Goal: Transaction & Acquisition: Book appointment/travel/reservation

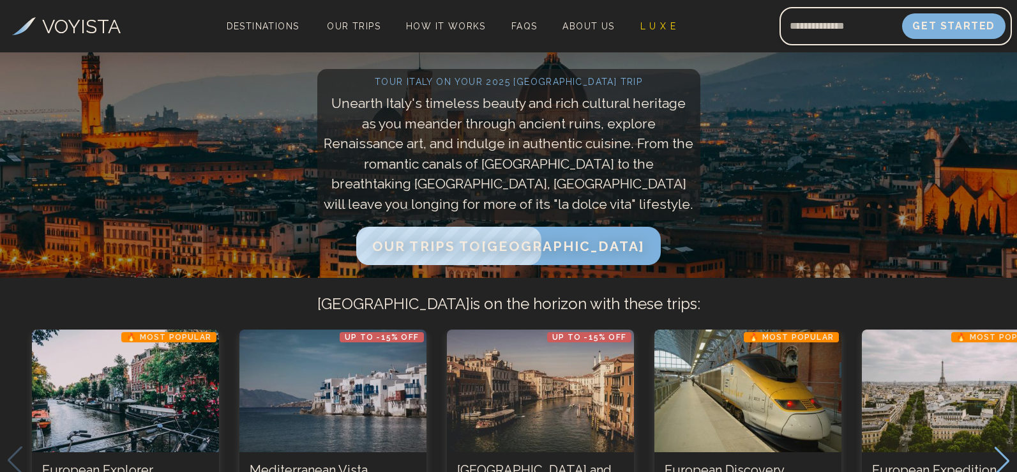
scroll to position [64, 0]
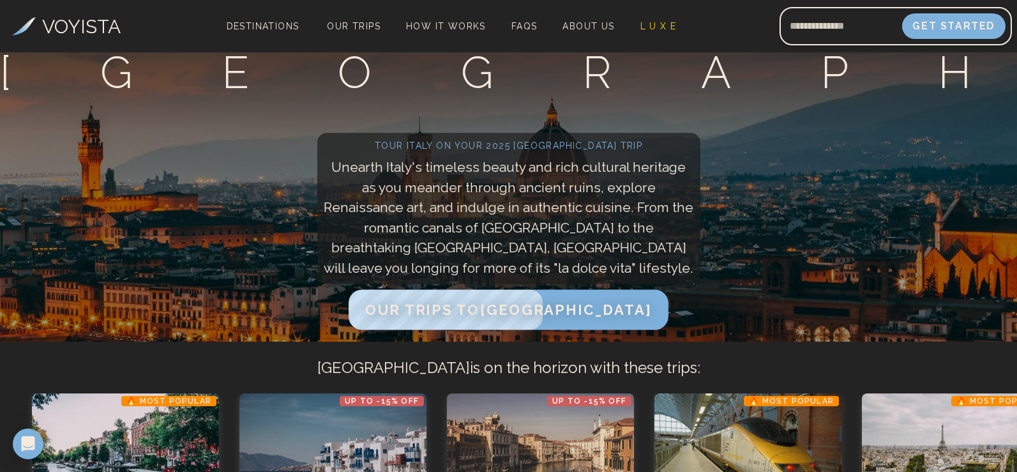
click at [564, 315] on span "Our Trips to [GEOGRAPHIC_DATA]" at bounding box center [508, 309] width 286 height 17
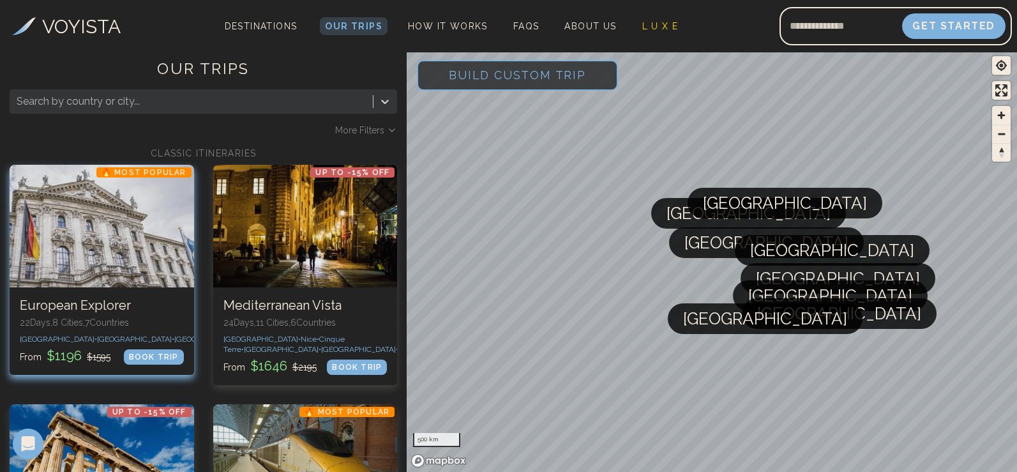
click at [140, 358] on div "From $ 1196 $ 1595 BOOK TRIP" at bounding box center [102, 356] width 164 height 18
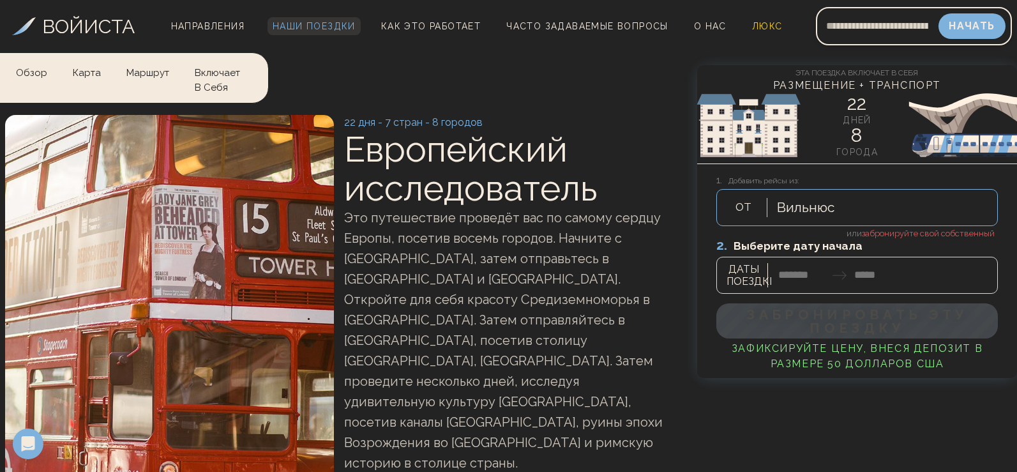
click at [301, 29] on font "Наши поездки" at bounding box center [314, 26] width 83 height 10
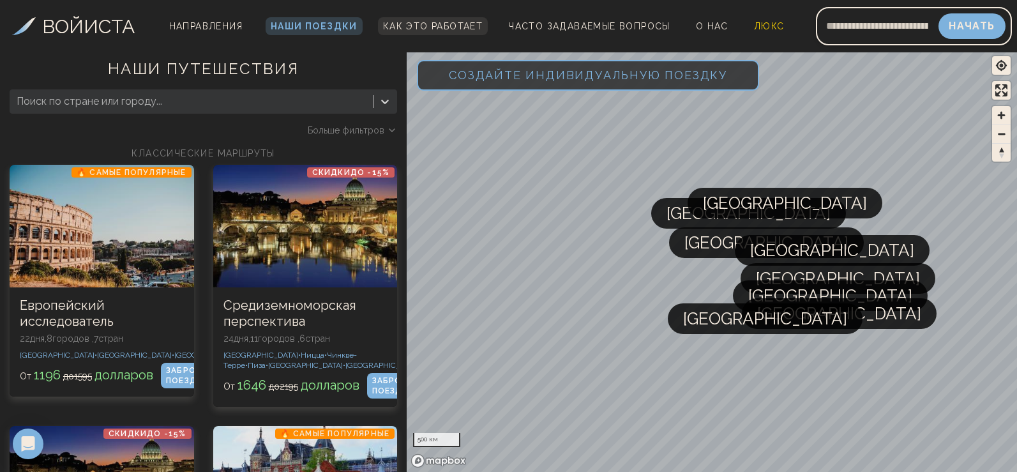
click at [408, 19] on link "Как это работает" at bounding box center [433, 26] width 110 height 18
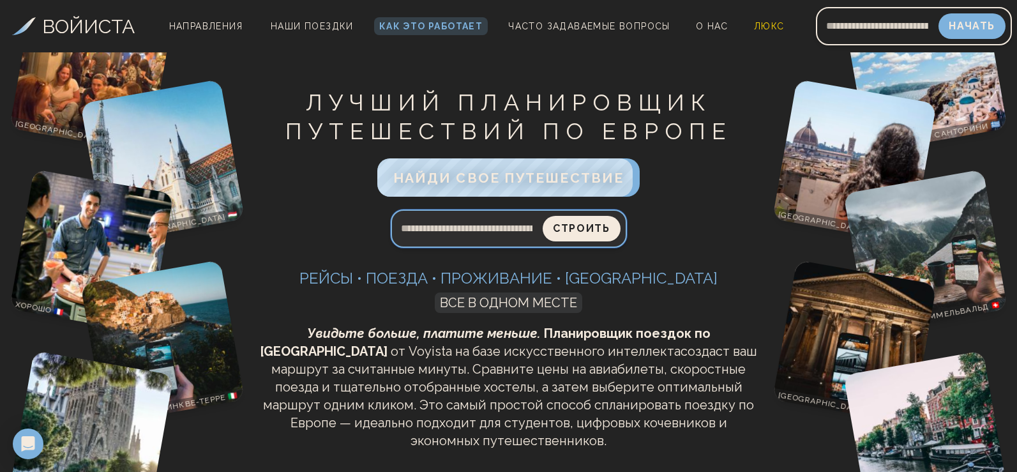
click at [478, 225] on input "Поисковый запрос" at bounding box center [467, 228] width 153 height 31
type input "****"
click at [543, 216] on button "Строить" at bounding box center [581, 229] width 77 height 26
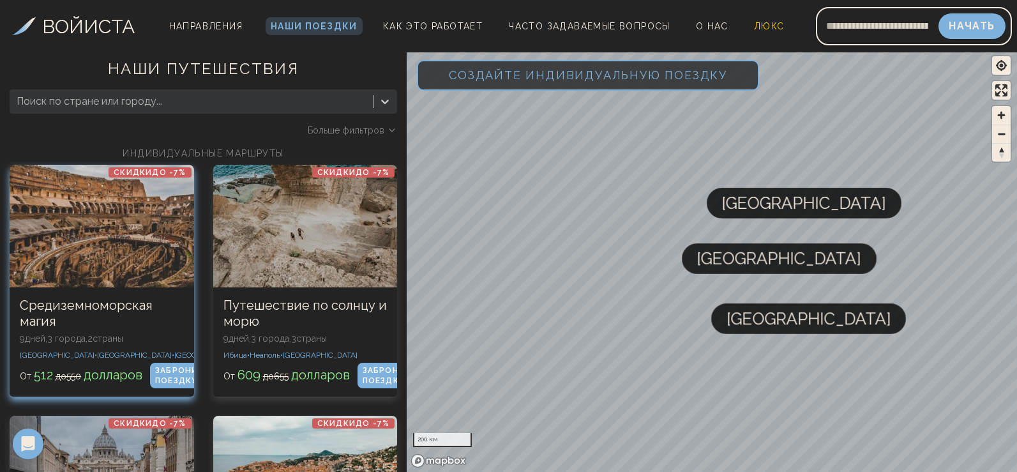
click at [89, 240] on div at bounding box center [102, 226] width 184 height 123
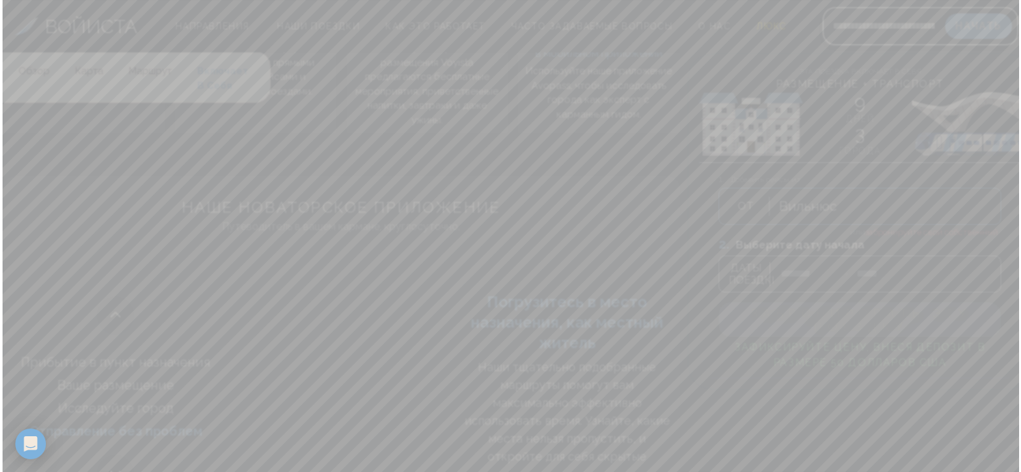
scroll to position [3310, 0]
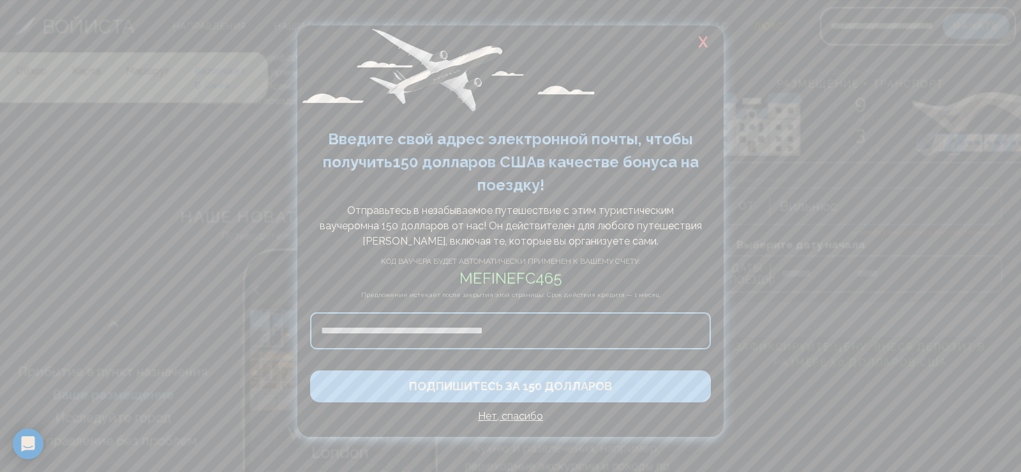
click at [705, 40] on font "Х" at bounding box center [703, 42] width 10 height 19
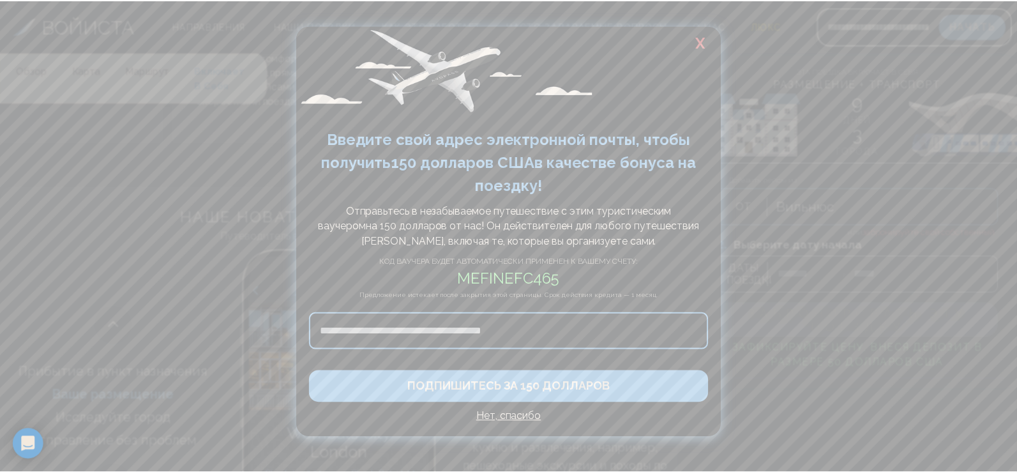
scroll to position [3320, 0]
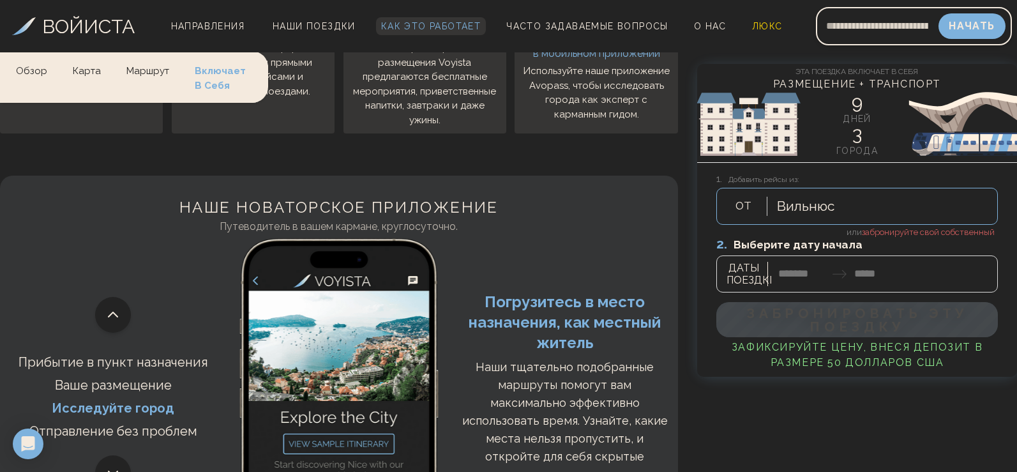
click at [420, 27] on font "Как это работает" at bounding box center [431, 26] width 100 height 10
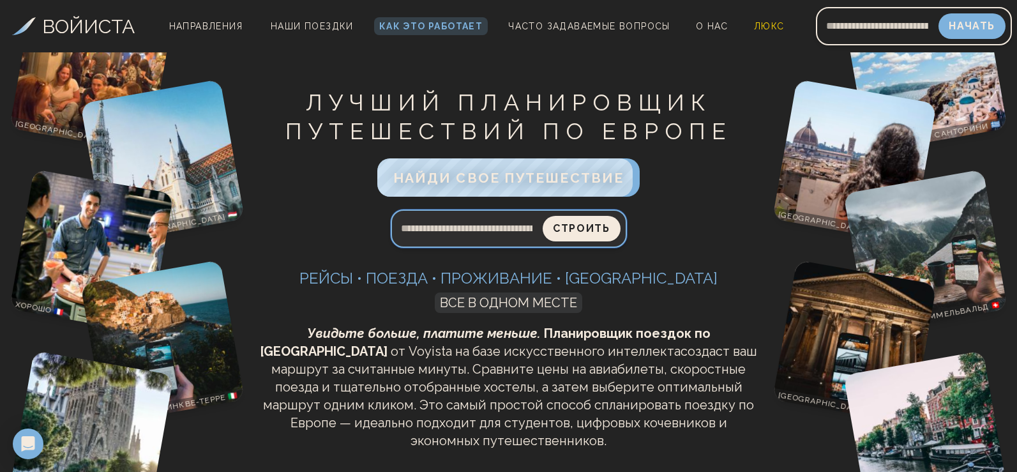
click at [444, 230] on input "Поисковый запрос" at bounding box center [467, 228] width 153 height 31
type input "****"
click at [543, 216] on button "Строить" at bounding box center [581, 229] width 77 height 26
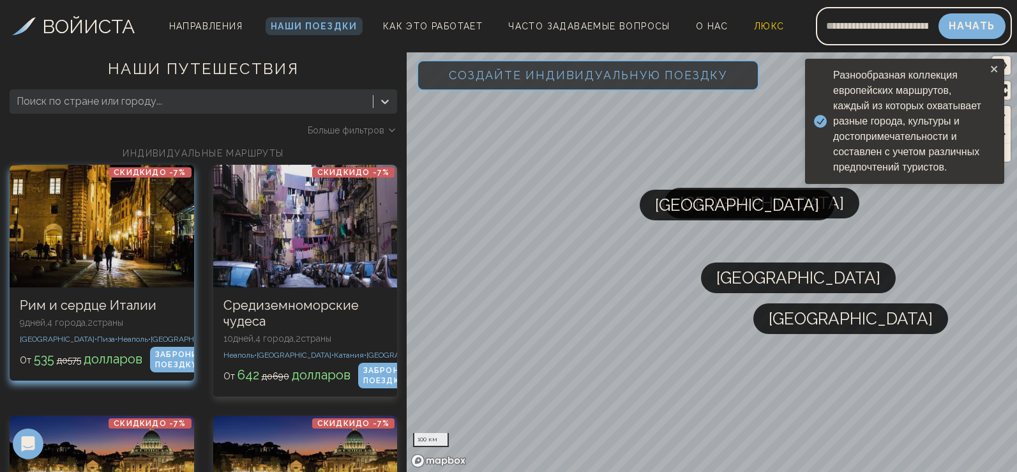
click at [126, 265] on div at bounding box center [102, 226] width 184 height 123
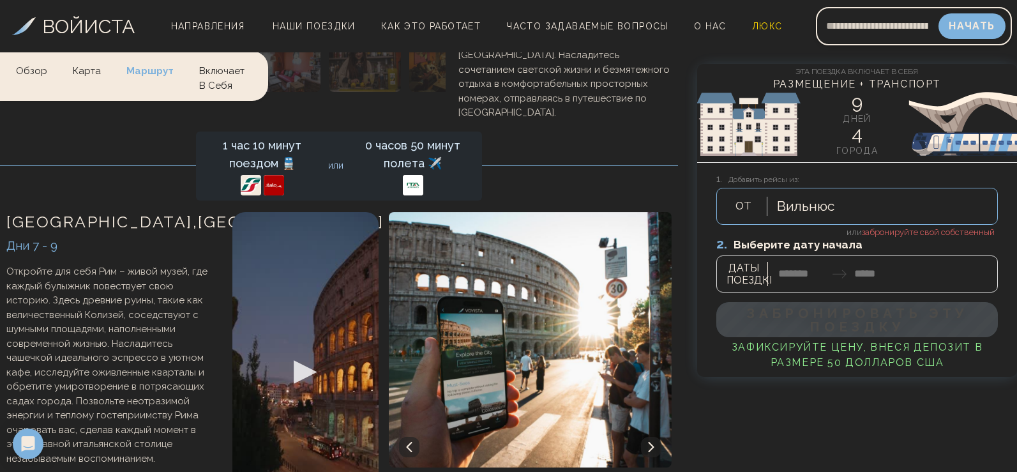
scroll to position [2998, 0]
click at [198, 230] on font "[GEOGRAPHIC_DATA]" at bounding box center [291, 220] width 186 height 19
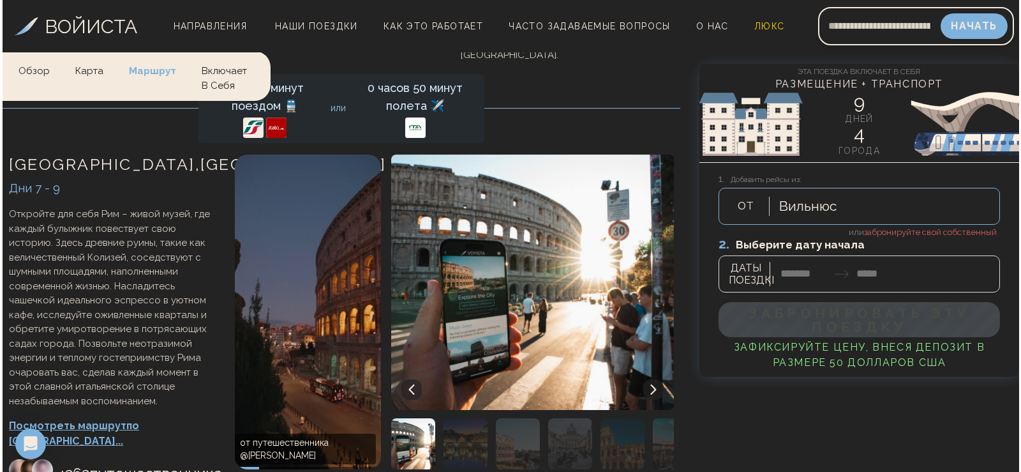
scroll to position [3126, 0]
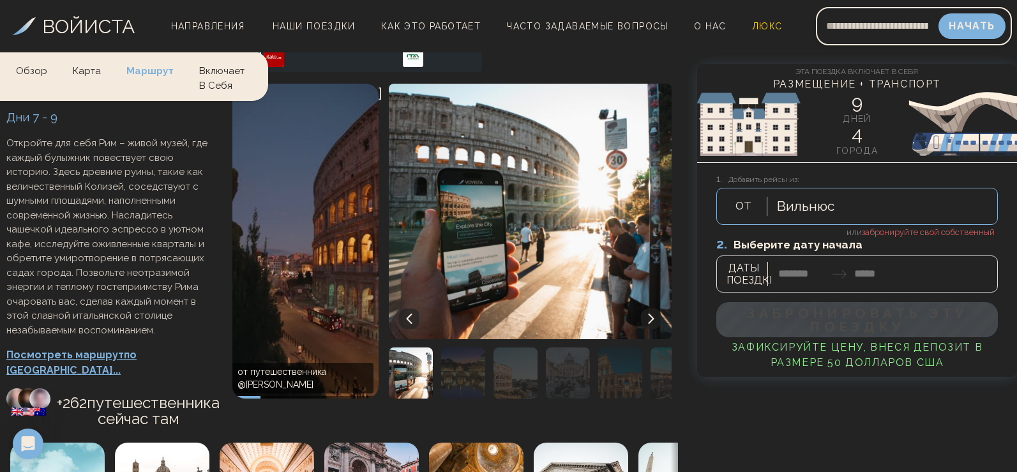
click at [73, 361] on font "Посмотреть маршрут" at bounding box center [64, 354] width 117 height 12
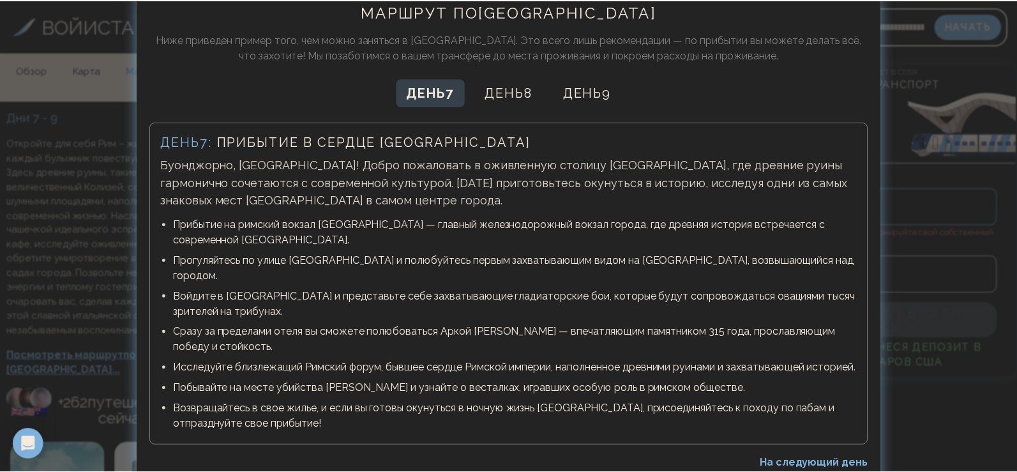
scroll to position [0, 0]
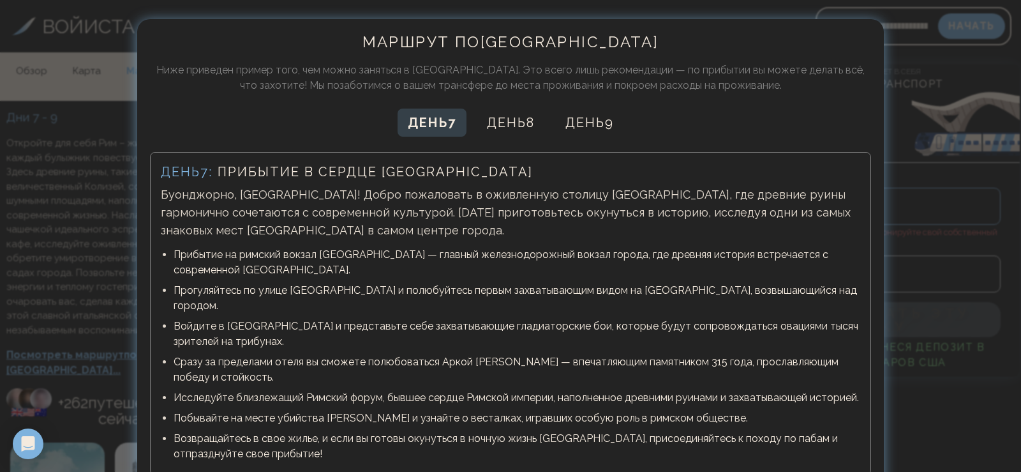
click at [37, 210] on div at bounding box center [510, 236] width 1021 height 472
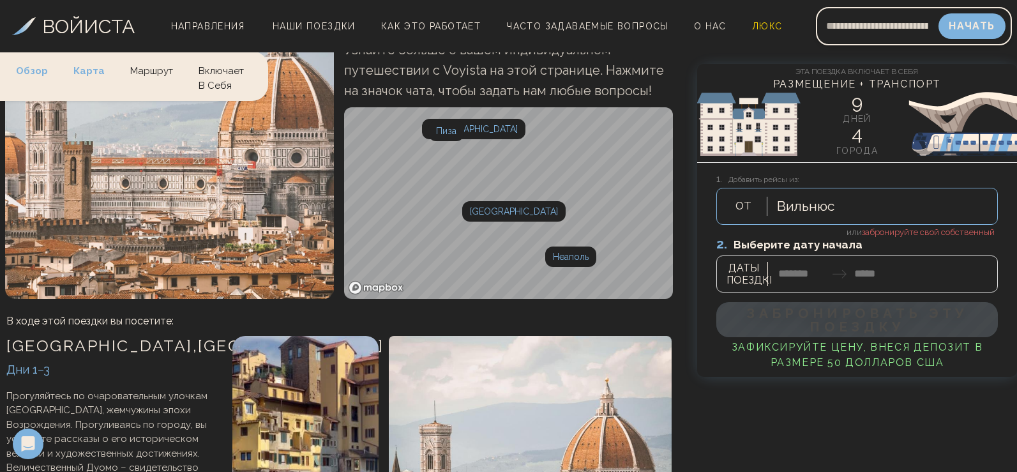
scroll to position [63, 0]
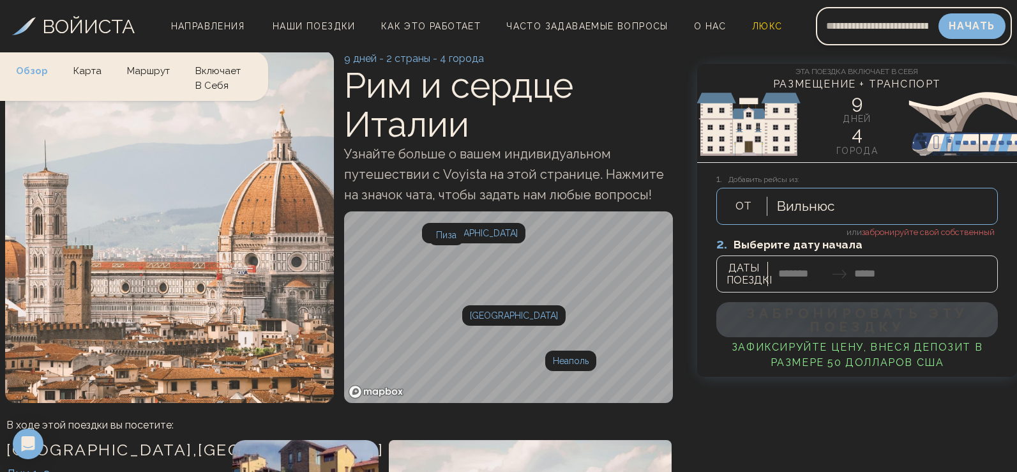
click at [744, 272] on div at bounding box center [856, 264] width 281 height 57
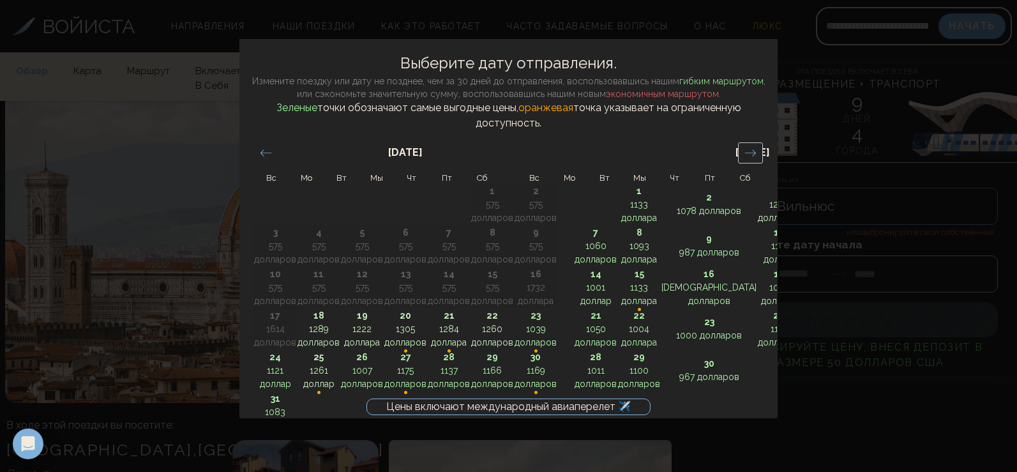
click at [752, 156] on icon "Перейдите вперед, чтобы перейти к следующему месяцу." at bounding box center [750, 153] width 12 height 12
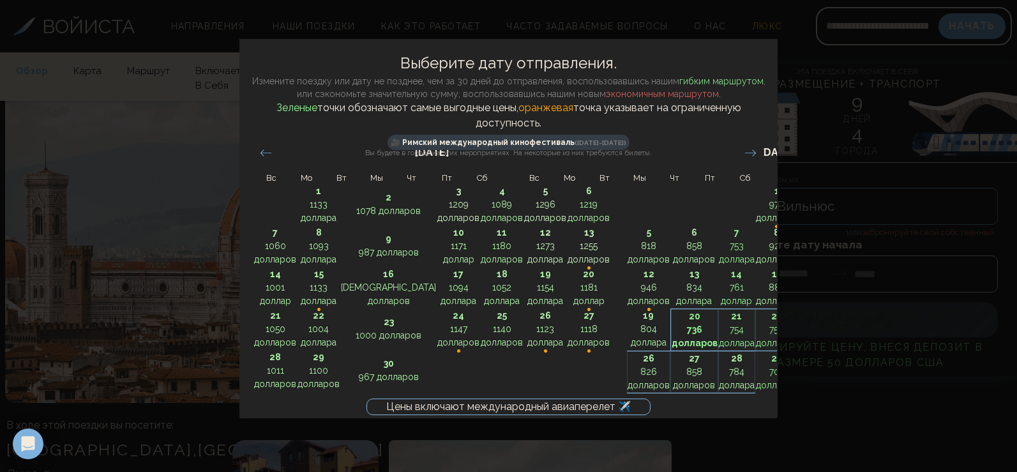
click at [671, 323] on p "736 долларов" at bounding box center [694, 336] width 46 height 27
type input "********"
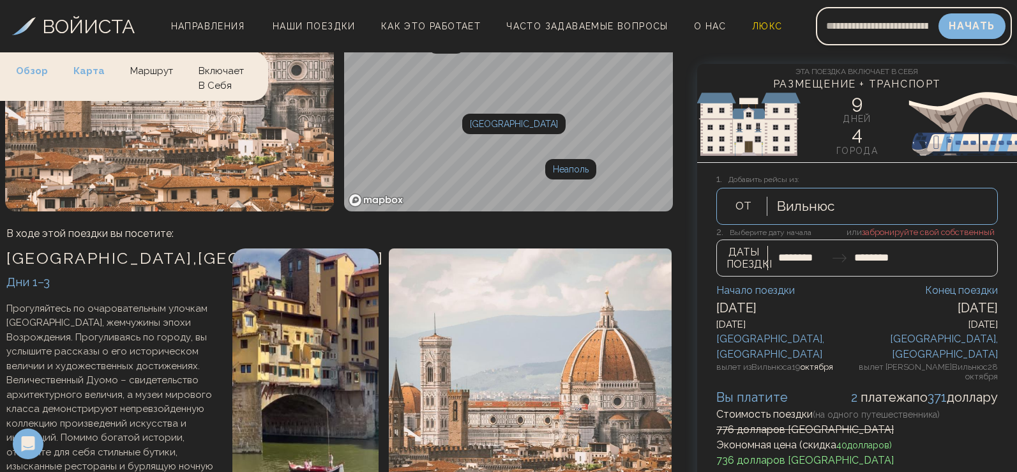
scroll to position [190, 0]
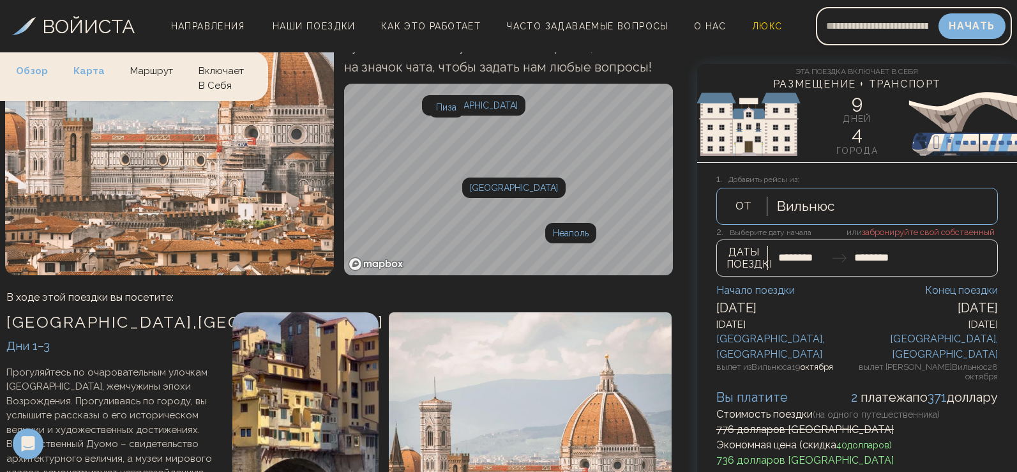
click at [767, 101] on img at bounding box center [857, 124] width 320 height 77
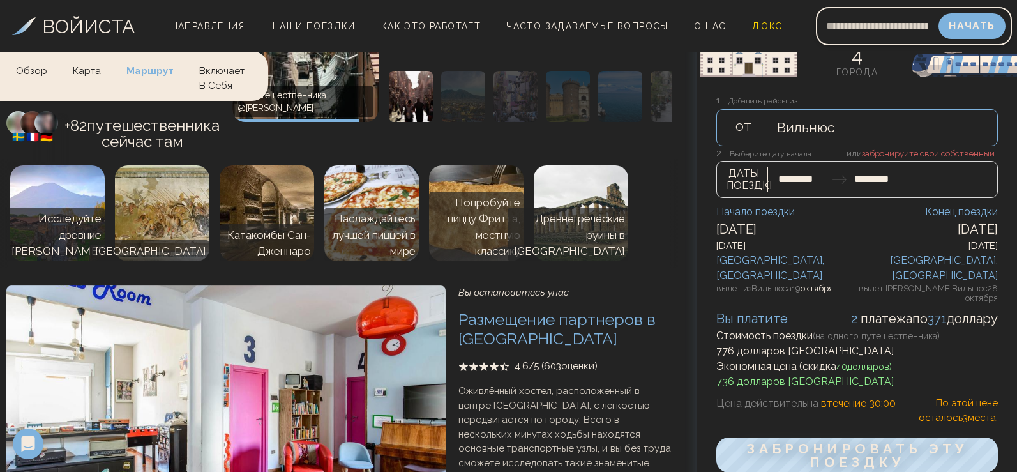
scroll to position [2554, 0]
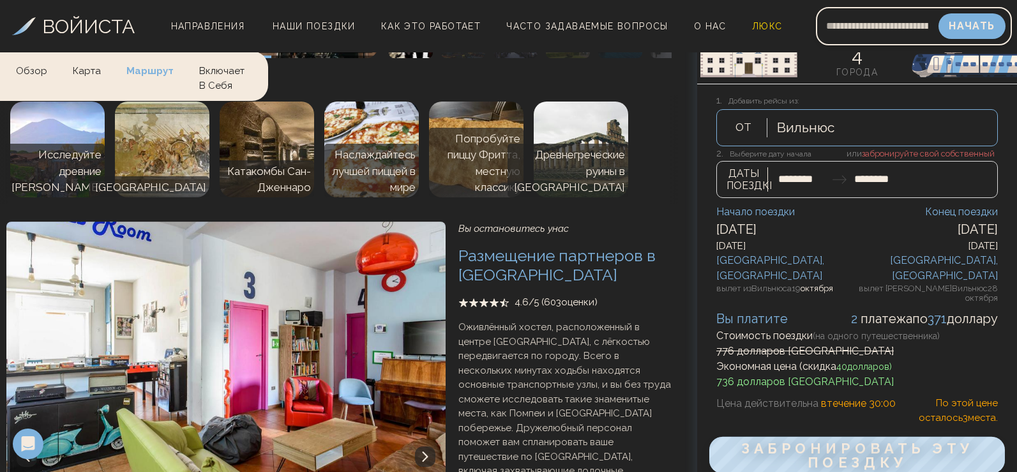
click at [865, 440] on font "Забронировать эту поездку" at bounding box center [857, 455] width 232 height 31
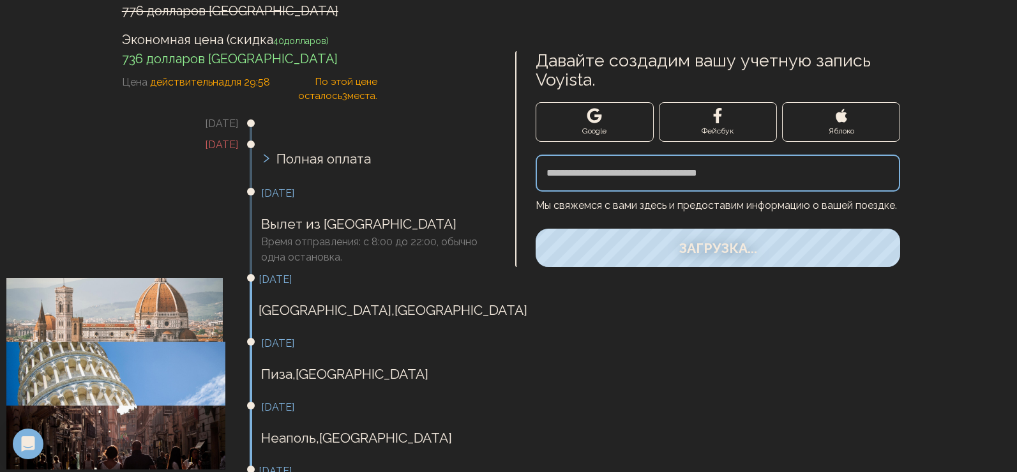
scroll to position [319, 0]
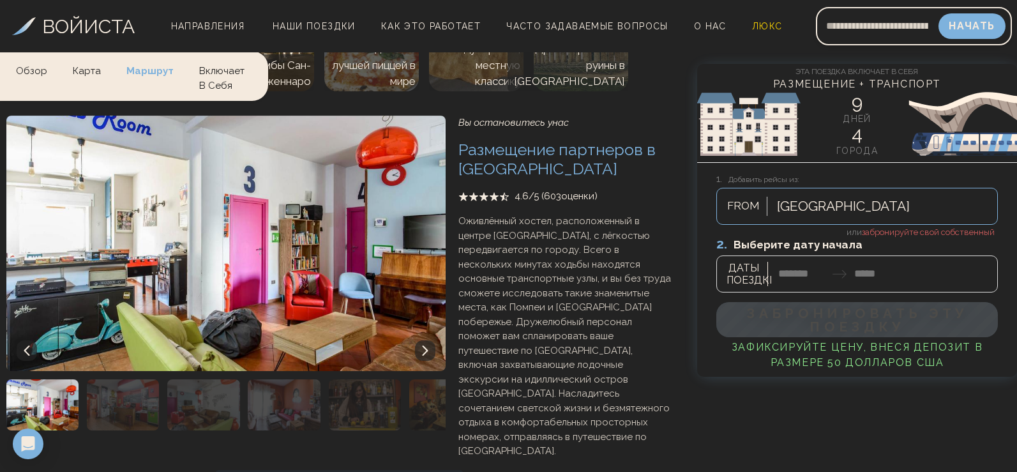
scroll to position [2809, 0]
